Goal: Task Accomplishment & Management: Use online tool/utility

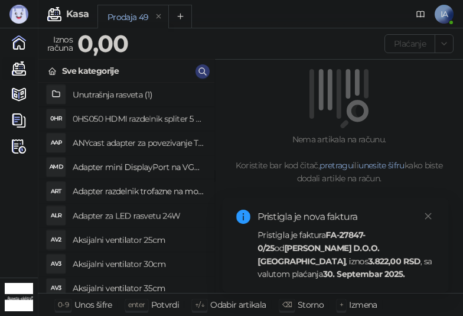
click at [373, 269] on strong "30. Septembar 2025." at bounding box center [364, 274] width 82 height 11
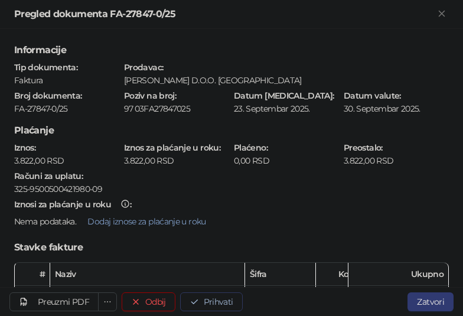
click at [194, 297] on icon "button" at bounding box center [194, 301] width 9 height 9
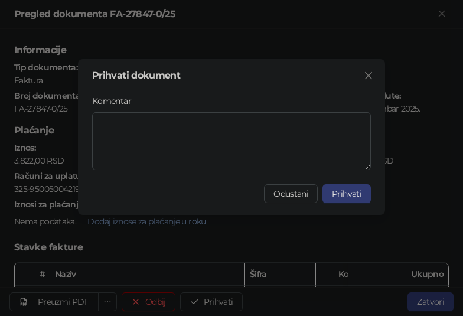
click at [341, 181] on div "Prihvati dokument Komentar Odustani Prihvati" at bounding box center [231, 137] width 307 height 156
click at [342, 186] on button "Prihvati" at bounding box center [347, 193] width 48 height 19
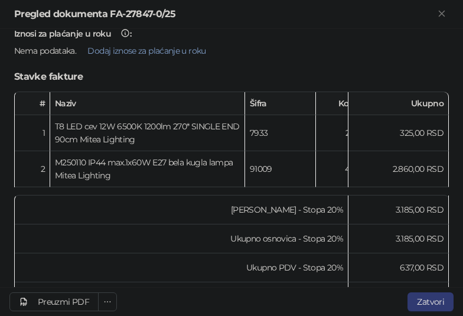
scroll to position [177, 0]
